Goal: Connect with others: Connect with others

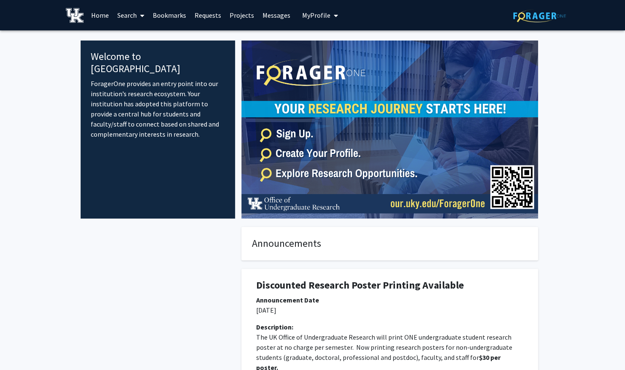
click at [319, 16] on span "My Profile" at bounding box center [316, 15] width 28 height 8
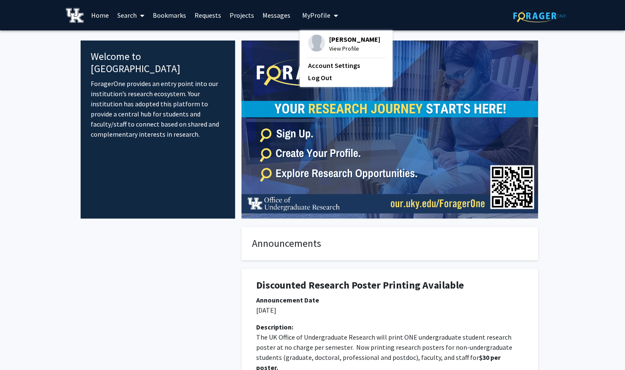
click at [161, 18] on link "Bookmarks" at bounding box center [169, 15] width 42 height 30
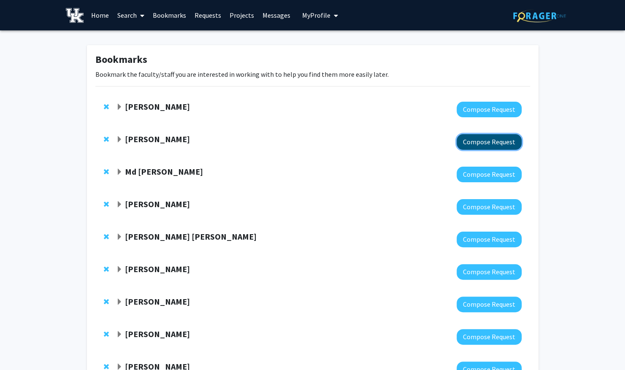
click at [488, 143] on button "Compose Request" at bounding box center [488, 142] width 65 height 16
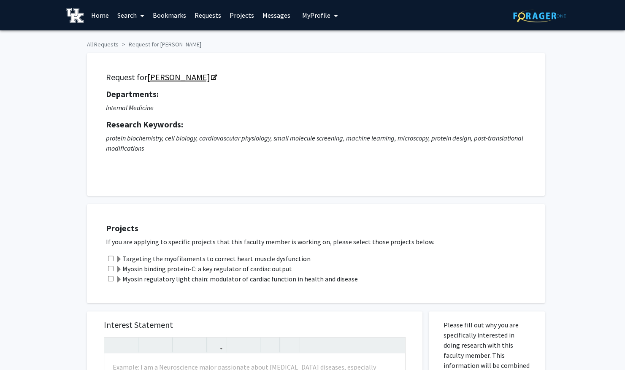
click at [181, 79] on link "[PERSON_NAME]" at bounding box center [181, 77] width 69 height 11
click at [178, 15] on link "Bookmarks" at bounding box center [169, 15] width 42 height 30
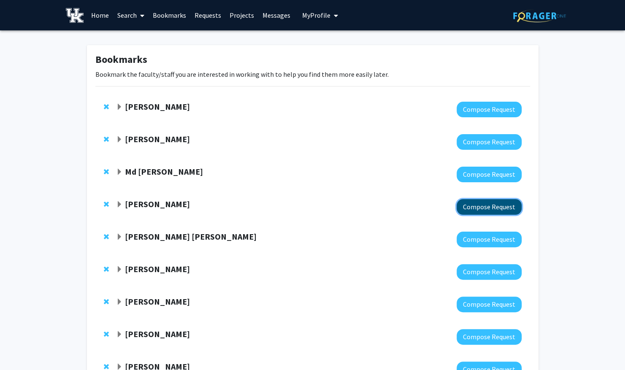
click at [496, 211] on button "Compose Request" at bounding box center [488, 207] width 65 height 16
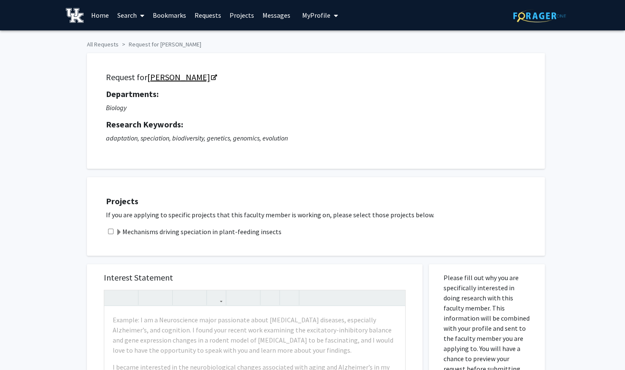
click at [188, 74] on link "Catherine Linnen" at bounding box center [181, 77] width 69 height 11
click at [164, 15] on link "Bookmarks" at bounding box center [169, 15] width 42 height 30
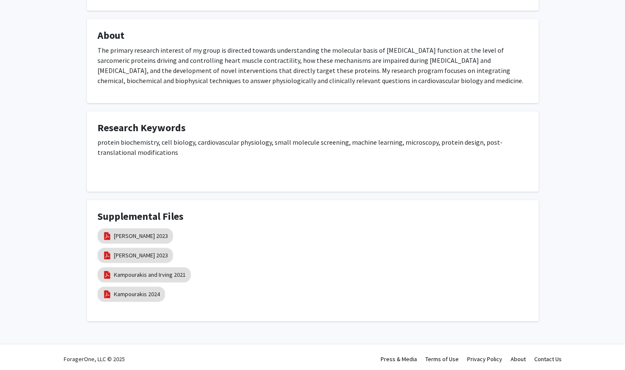
scroll to position [476, 0]
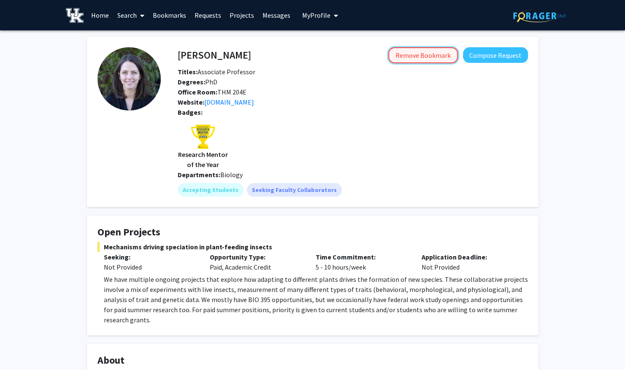
click at [419, 51] on button "Remove Bookmark" at bounding box center [423, 55] width 70 height 16
click at [160, 13] on link "Bookmarks" at bounding box center [169, 15] width 42 height 30
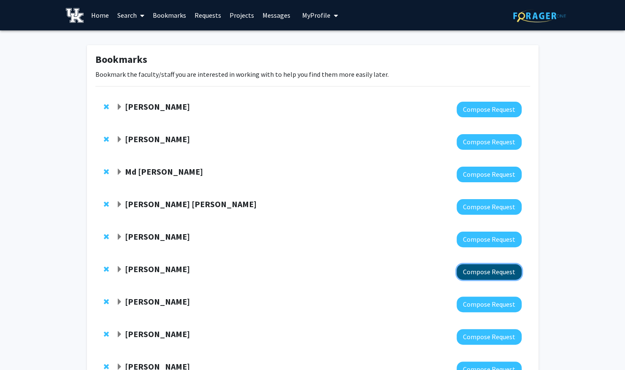
click at [479, 275] on button "Compose Request" at bounding box center [488, 272] width 65 height 16
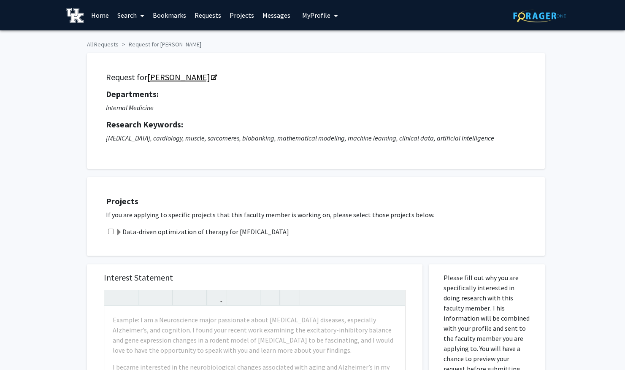
click at [162, 80] on link "Kenneth Campbell" at bounding box center [181, 77] width 69 height 11
click at [158, 9] on link "Bookmarks" at bounding box center [169, 15] width 42 height 30
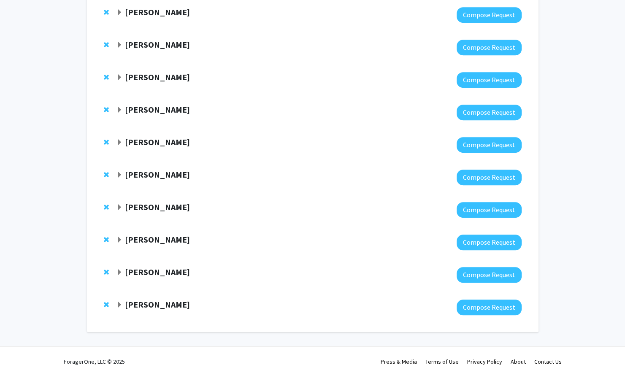
scroll to position [263, 0]
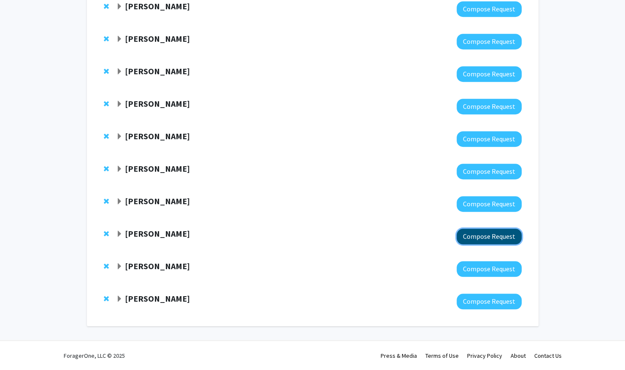
click at [483, 241] on button "Compose Request" at bounding box center [488, 237] width 65 height 16
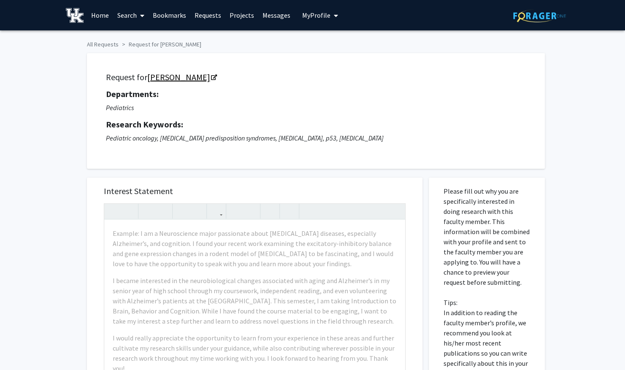
click at [184, 76] on link "John D'Orazio" at bounding box center [181, 77] width 69 height 11
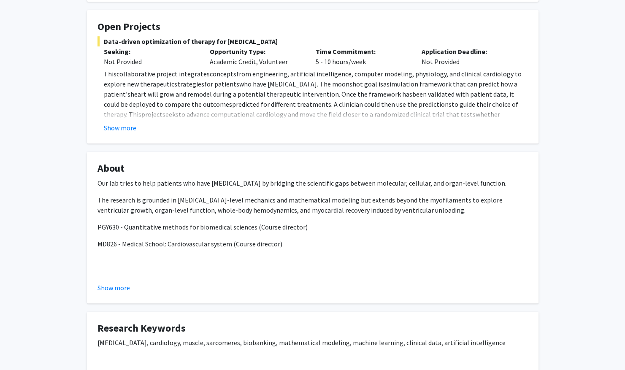
scroll to position [217, 0]
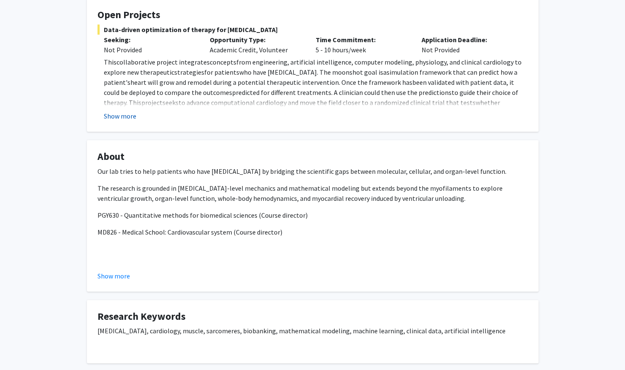
click at [128, 116] on button "Show more" at bounding box center [120, 116] width 32 height 10
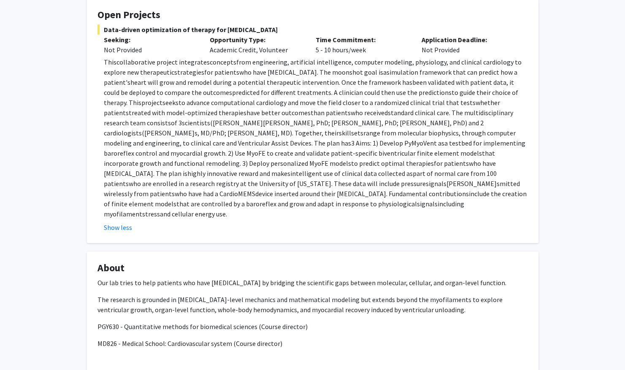
click at [240, 126] on span ", PhD; [PERSON_NAME], PhD; [PERSON_NAME], PhD) and 2 cardiologi" at bounding box center [294, 127] width 380 height 19
click at [240, 126] on span ", PhD; Jonathan Wenk, PhD; Lik- Chuan Lee, PhD) and 2 cardiologi" at bounding box center [294, 127] width 380 height 19
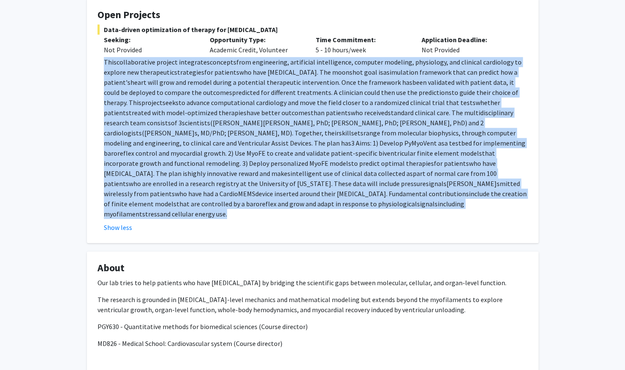
click at [240, 126] on span ", PhD; Jonathan Wenk, PhD; Lik- Chuan Lee, PhD) and 2 cardiologi" at bounding box center [294, 127] width 380 height 19
click at [233, 142] on span "tbed for implementing baroreflex control and myocardial growth. 2) U" at bounding box center [314, 148] width 421 height 19
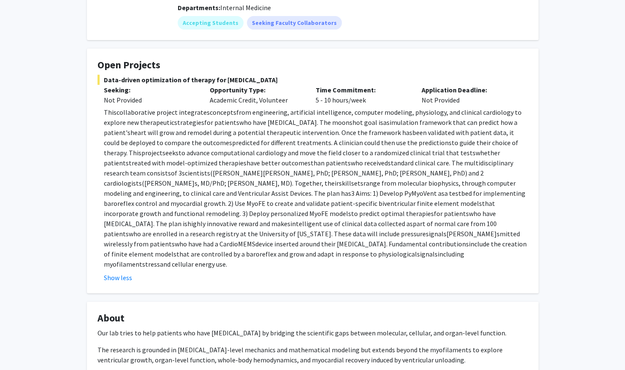
scroll to position [0, 0]
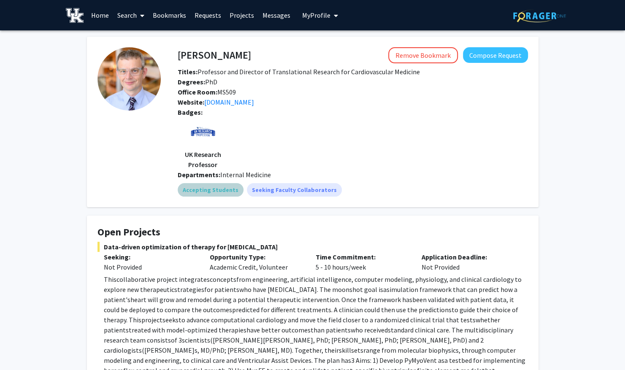
click at [218, 186] on mat-chip "Accepting Students" at bounding box center [211, 189] width 66 height 13
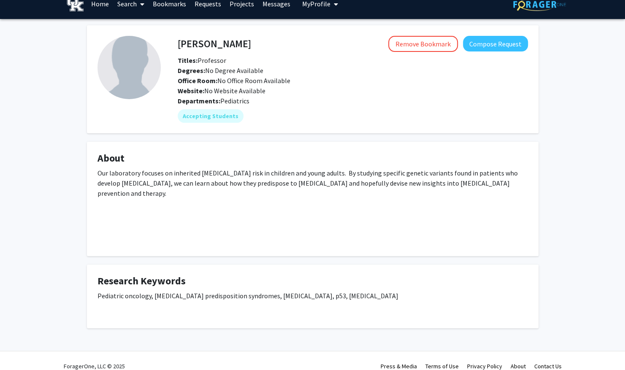
scroll to position [12, 0]
drag, startPoint x: 245, startPoint y: 45, endPoint x: 180, endPoint y: 45, distance: 64.9
click at [180, 45] on div "[PERSON_NAME] Remove Bookmark Compose Request" at bounding box center [352, 43] width 363 height 16
copy h4 "John D'Orazio"
click at [302, 67] on div "Degrees: No Degree Available" at bounding box center [352, 70] width 363 height 10
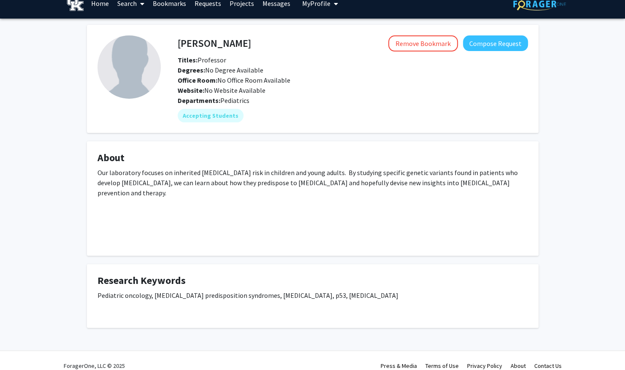
scroll to position [0, 0]
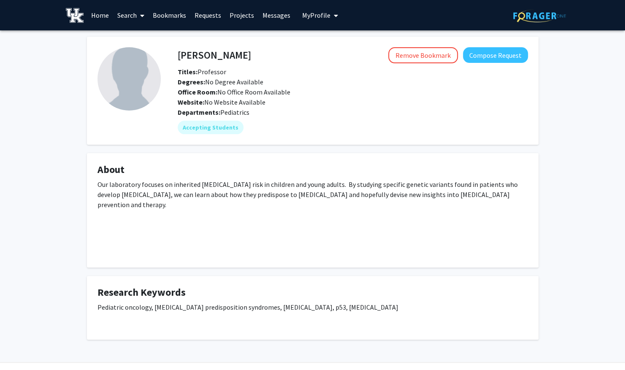
click at [170, 19] on link "Bookmarks" at bounding box center [169, 15] width 42 height 30
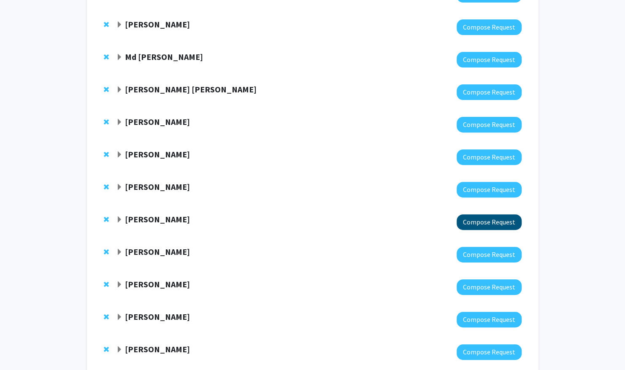
scroll to position [110, 0]
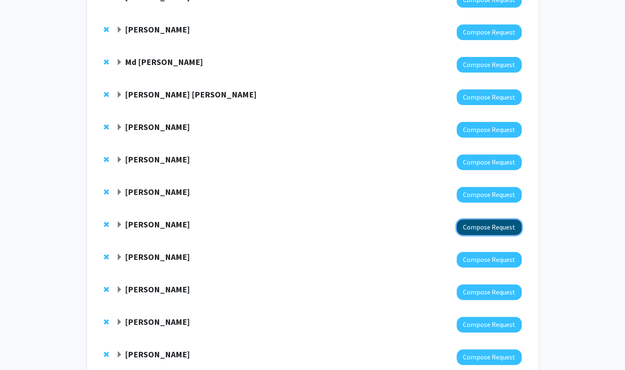
click at [496, 224] on button "Compose Request" at bounding box center [488, 227] width 65 height 16
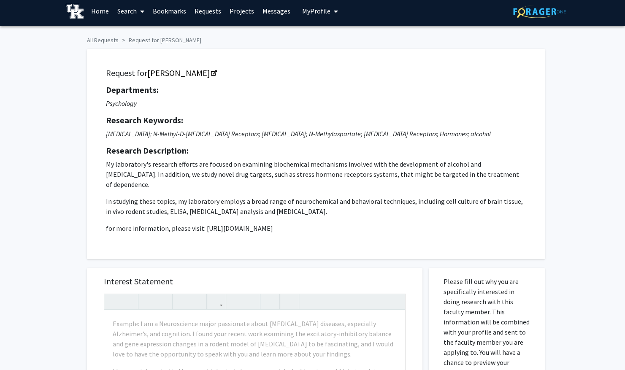
scroll to position [5, 0]
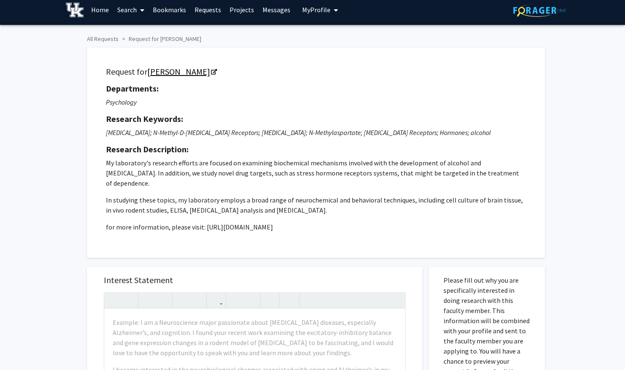
click at [196, 73] on link "Mark Prendergast" at bounding box center [181, 71] width 69 height 11
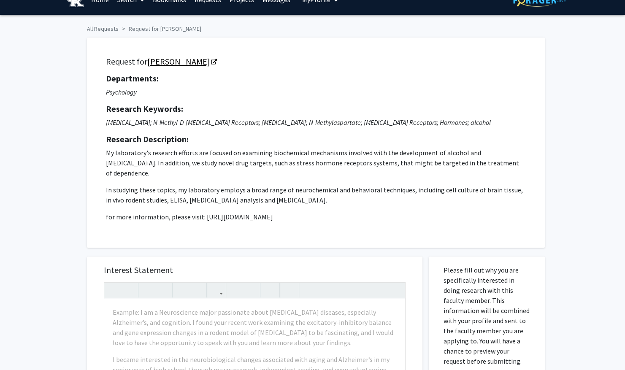
scroll to position [16, 0]
